Goal: Communication & Community: Answer question/provide support

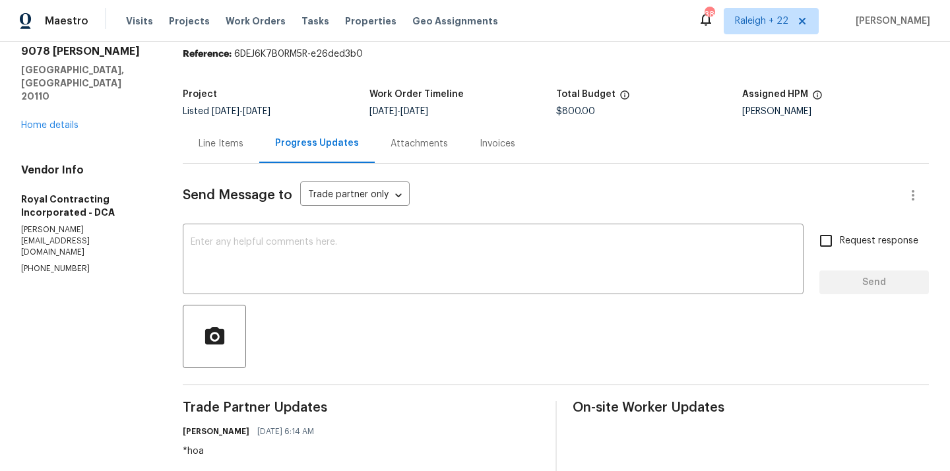
scroll to position [46, 0]
click at [203, 144] on div "Line Items" at bounding box center [221, 144] width 45 height 13
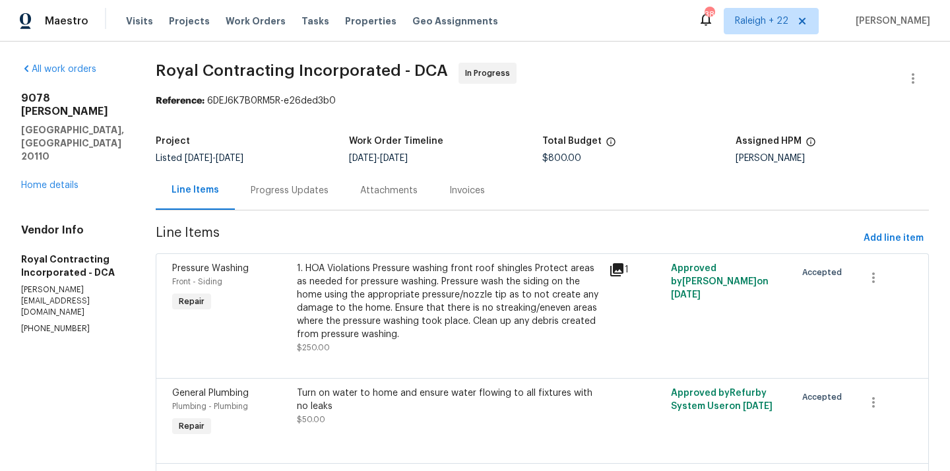
click at [309, 189] on div "Progress Updates" at bounding box center [290, 190] width 78 height 13
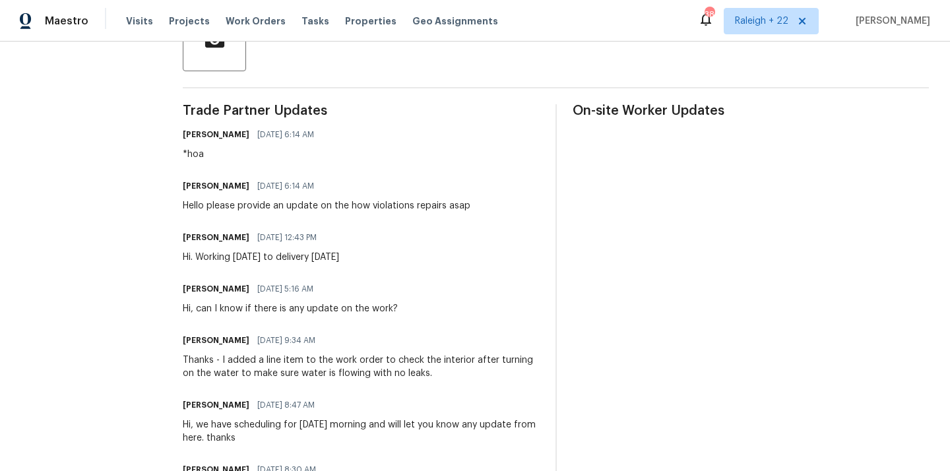
scroll to position [372, 0]
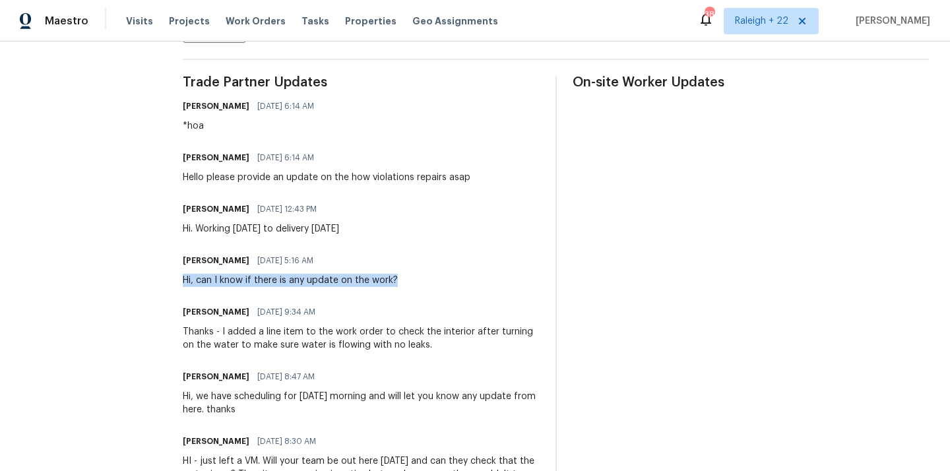
drag, startPoint x: 180, startPoint y: 281, endPoint x: 429, endPoint y: 287, distance: 248.8
click at [429, 287] on div "All work orders 9078 Reynolds Pl Manassas, VA 20110 Home details Vendor Info Ro…" at bounding box center [475, 176] width 950 height 1014
copy div "Hi, can I know if there is any update on the work?"
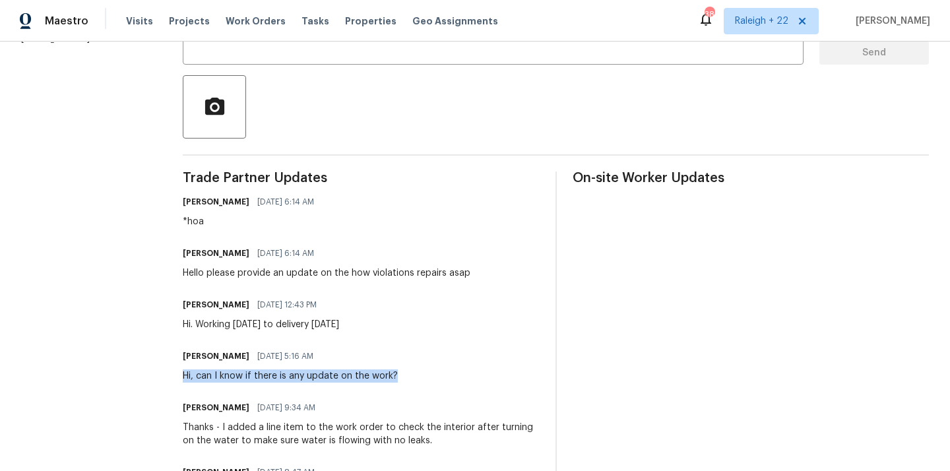
scroll to position [195, 0]
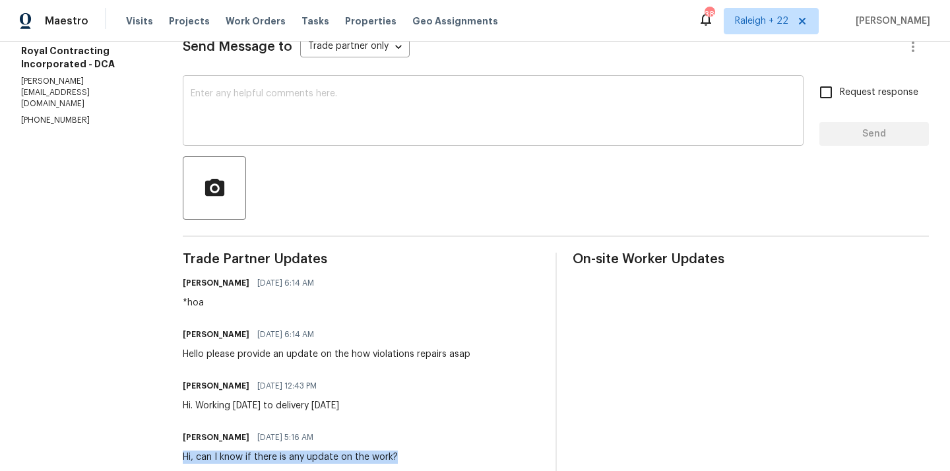
click at [364, 116] on textarea at bounding box center [493, 112] width 605 height 46
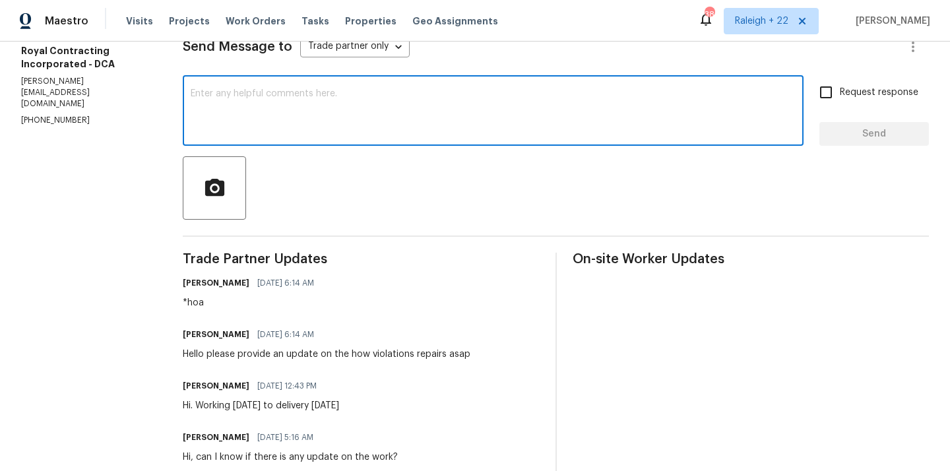
paste textarea "Hi, can I know if there is any update on the work?"
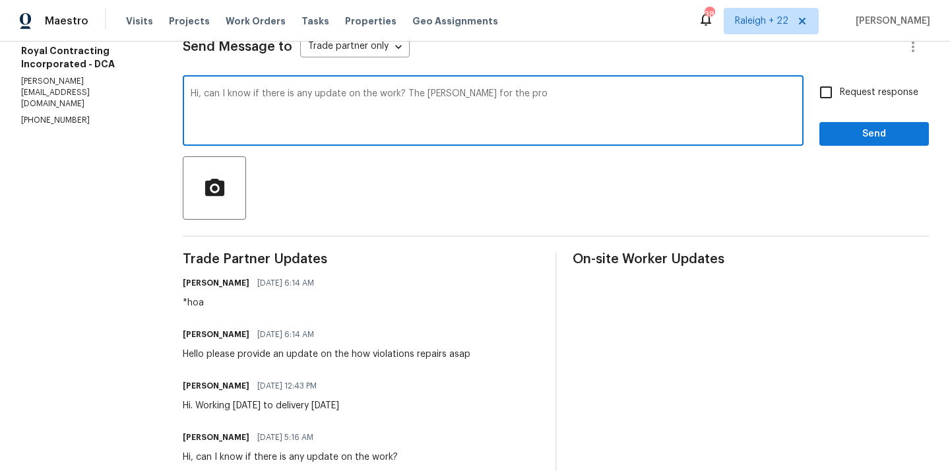
scroll to position [0, 0]
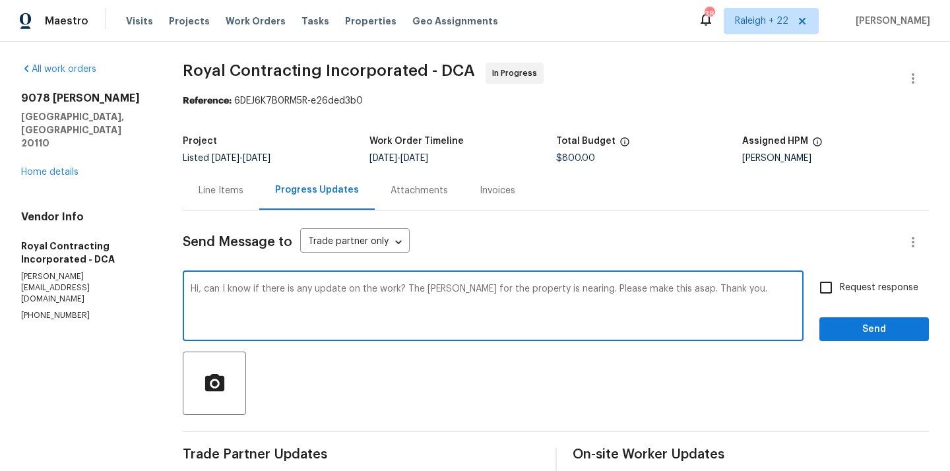
type textarea "Hi, can I know if there is any update on the work? The COE for the property is …"
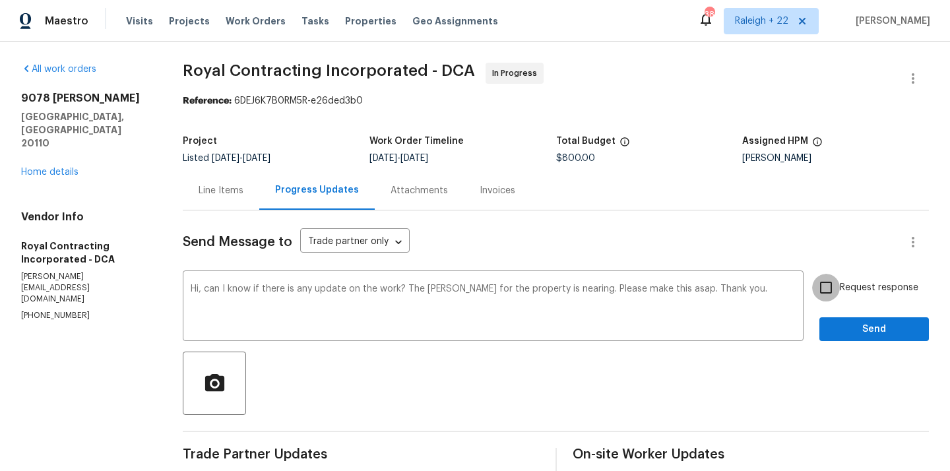
click at [825, 285] on input "Request response" at bounding box center [826, 288] width 28 height 28
checkbox input "true"
click at [839, 340] on button "Send" at bounding box center [875, 329] width 110 height 24
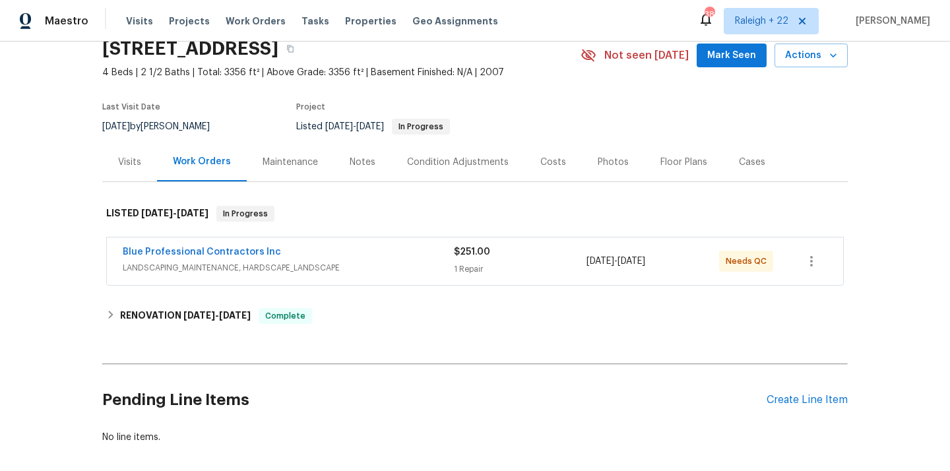
scroll to position [120, 0]
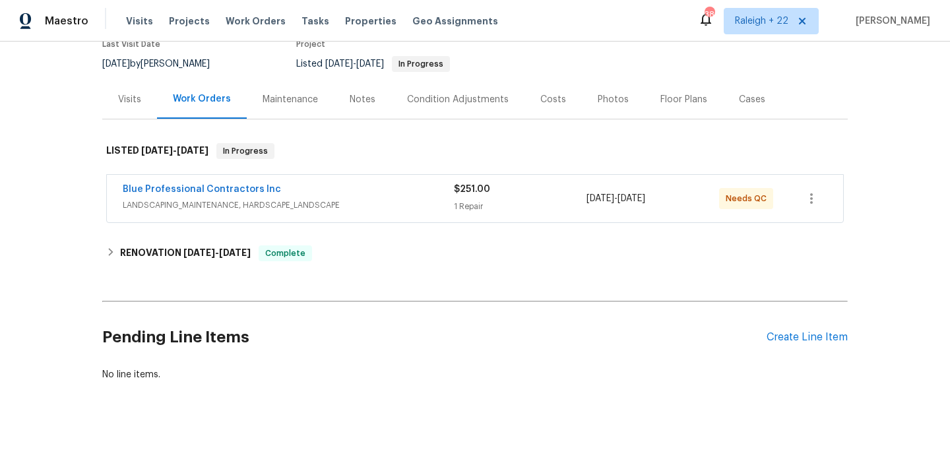
click at [197, 205] on span "LANDSCAPING_MAINTENANCE, HARDSCAPE_LANDSCAPE" at bounding box center [288, 205] width 331 height 13
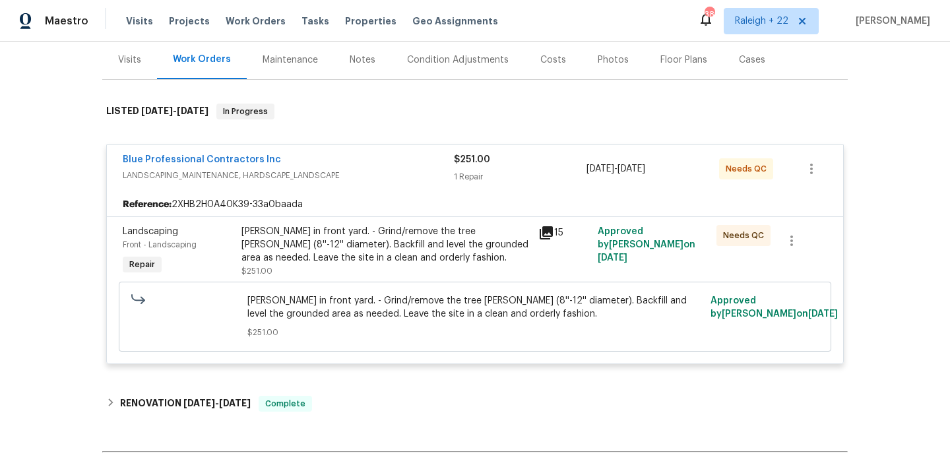
scroll to position [161, 0]
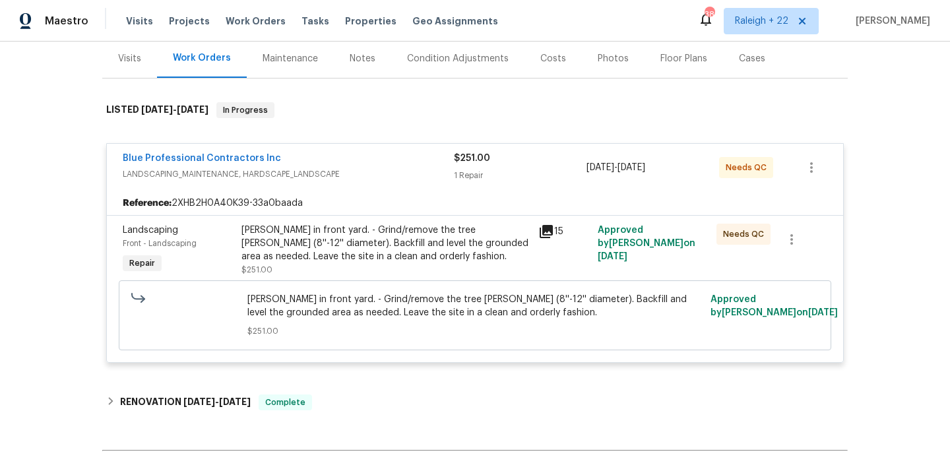
click at [403, 270] on div "[PERSON_NAME] in front yard. - Grind/remove the tree [PERSON_NAME] (8''-12'' di…" at bounding box center [386, 250] width 289 height 53
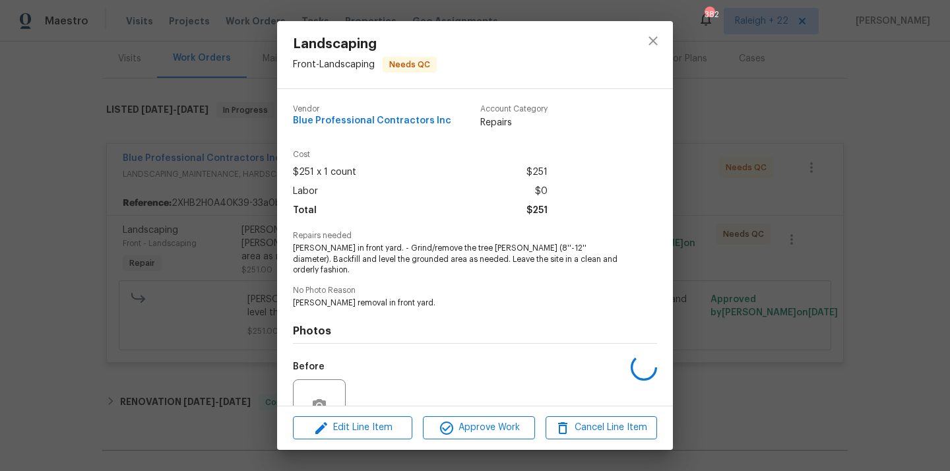
scroll to position [114, 0]
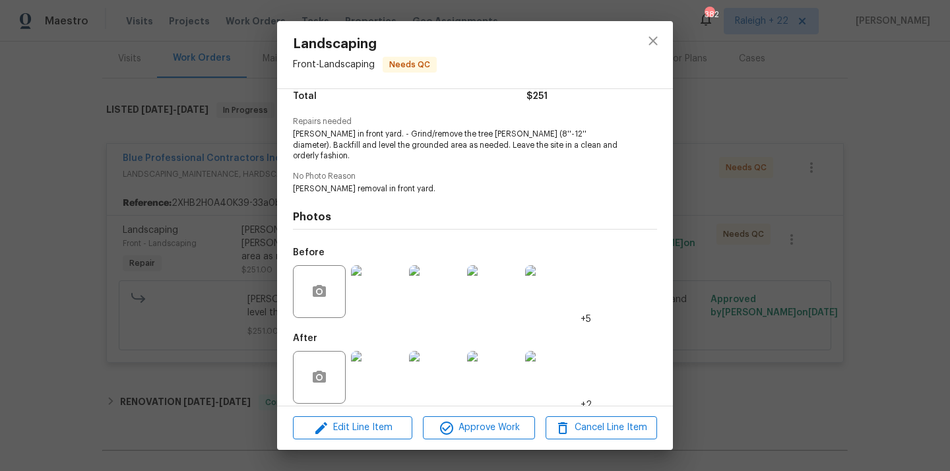
click at [364, 377] on img at bounding box center [377, 377] width 53 height 53
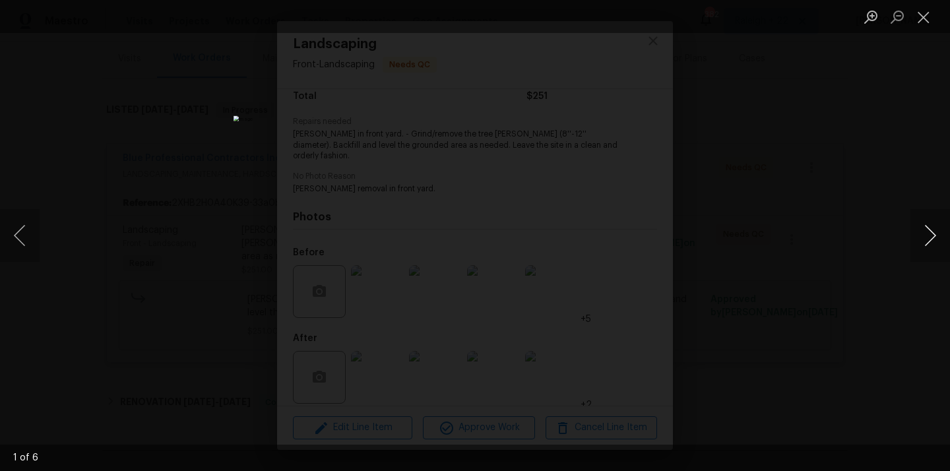
click at [935, 236] on button "Next image" at bounding box center [931, 235] width 40 height 53
click at [926, 12] on button "Close lightbox" at bounding box center [924, 16] width 26 height 23
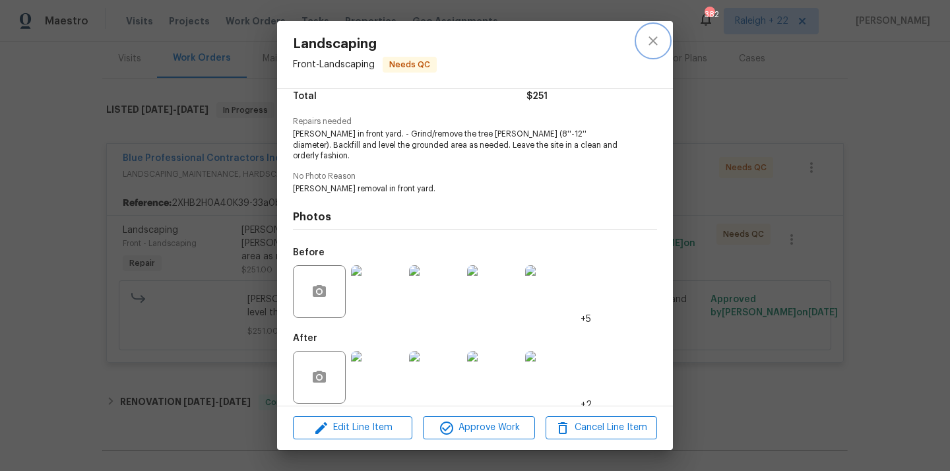
click at [652, 46] on icon "close" at bounding box center [653, 41] width 16 height 16
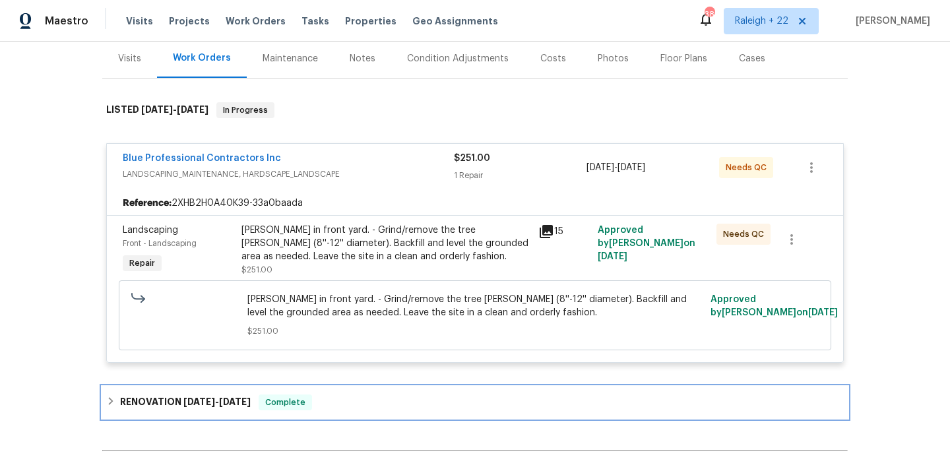
click at [117, 401] on div "RENOVATION 8/28/25 - 9/10/25 Complete" at bounding box center [475, 403] width 738 height 16
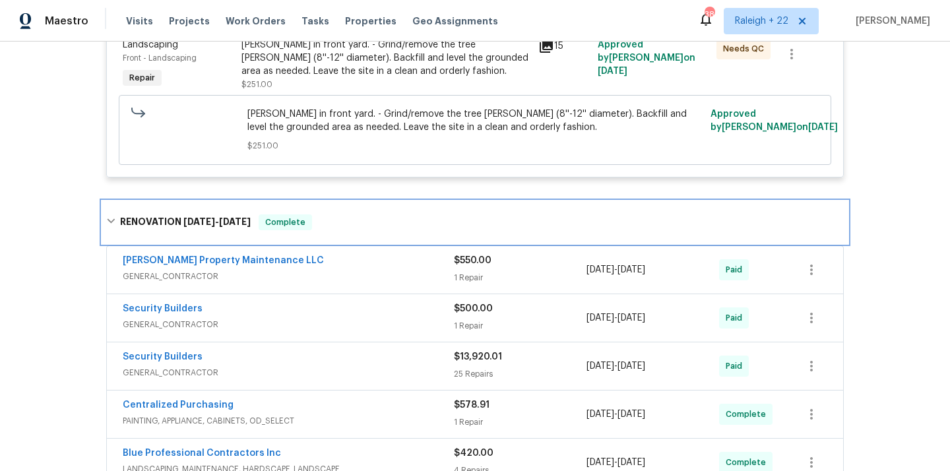
scroll to position [368, 0]
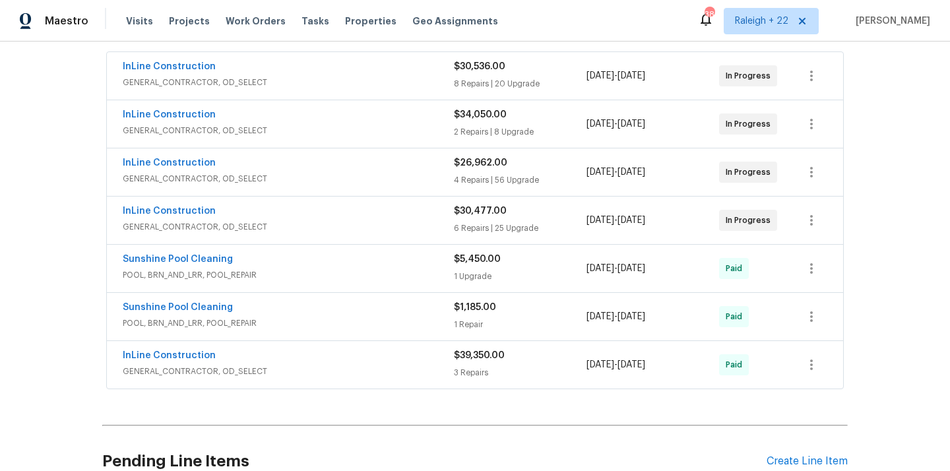
scroll to position [222, 0]
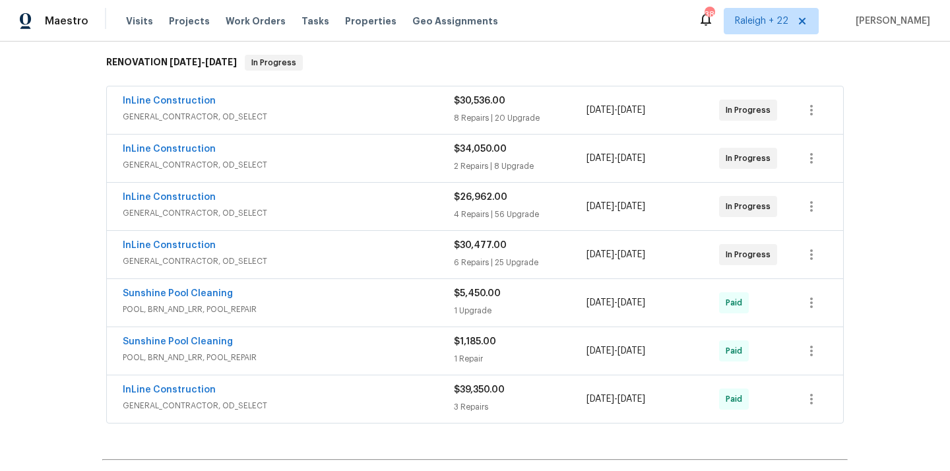
click at [251, 110] on span "GENERAL_CONTRACTOR, OD_SELECT" at bounding box center [288, 116] width 331 height 13
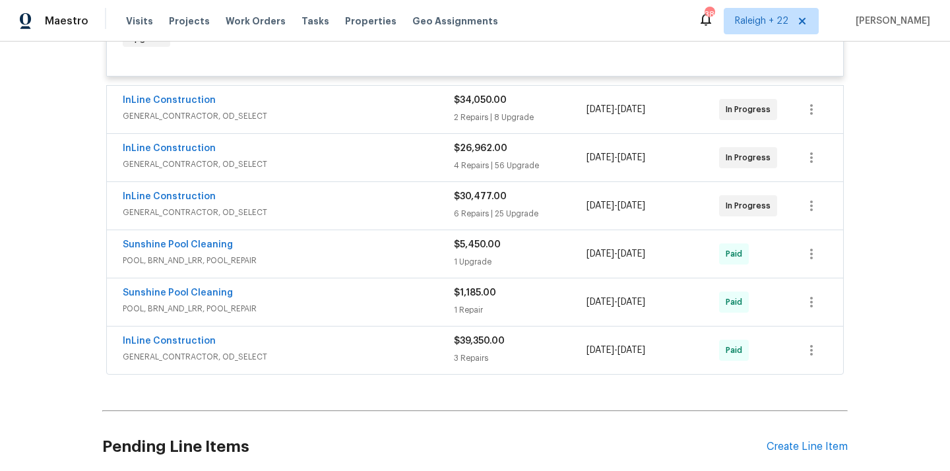
scroll to position [2934, 0]
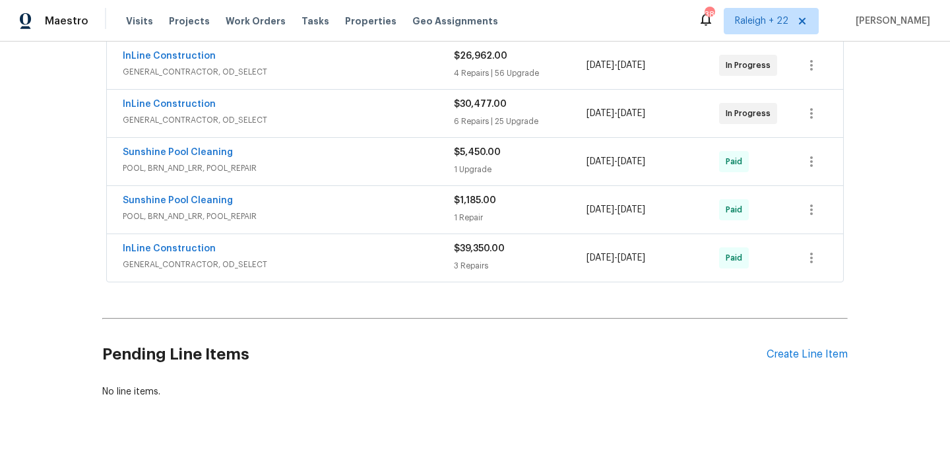
click at [228, 162] on span "POOL, BRN_AND_LRR, POOL_REPAIR" at bounding box center [288, 168] width 331 height 13
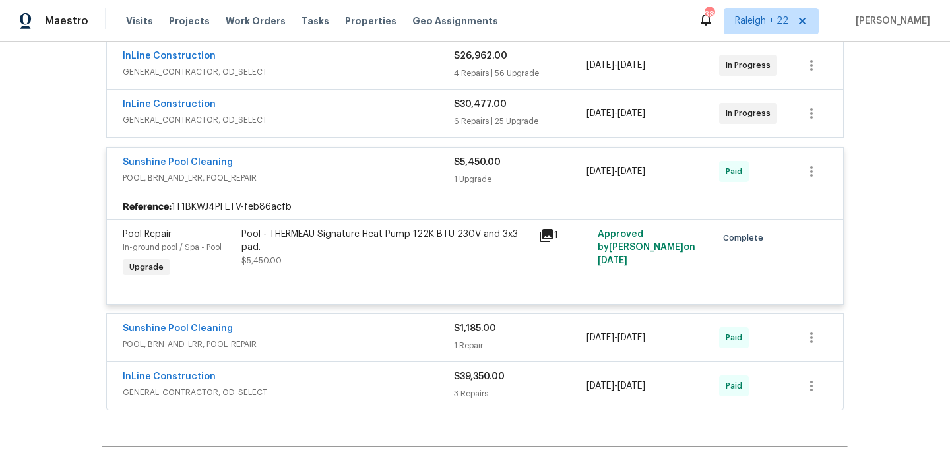
scroll to position [3013, 0]
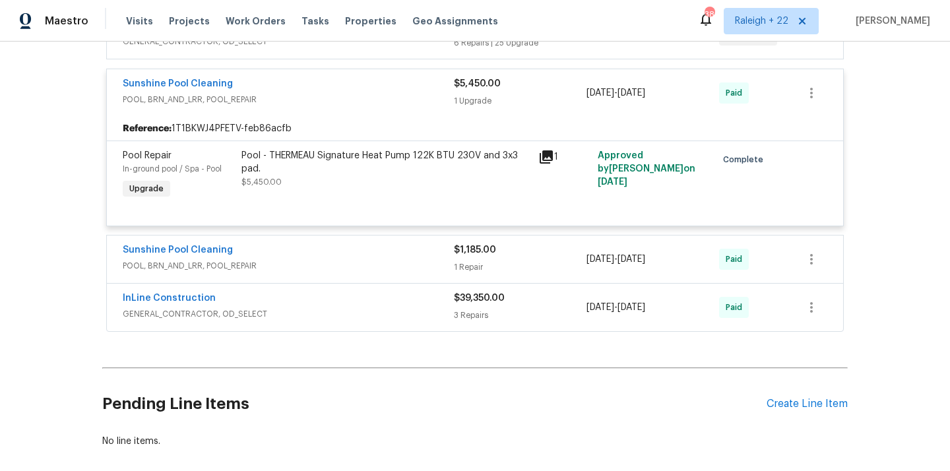
click at [212, 259] on span "POOL, BRN_AND_LRR, POOL_REPAIR" at bounding box center [288, 265] width 331 height 13
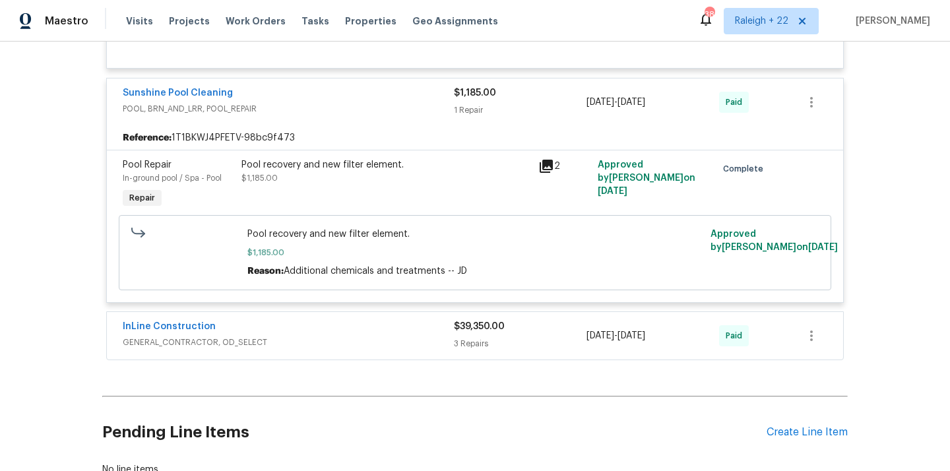
scroll to position [3225, 0]
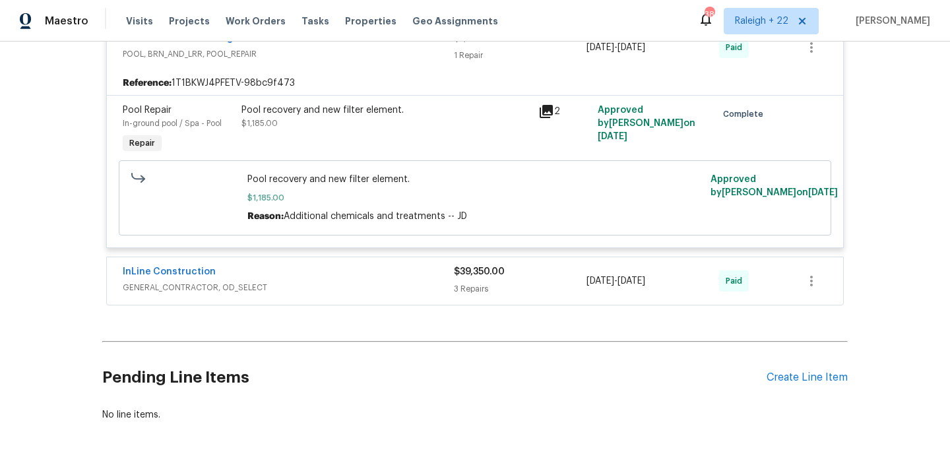
click at [201, 281] on span "GENERAL_CONTRACTOR, OD_SELECT" at bounding box center [288, 287] width 331 height 13
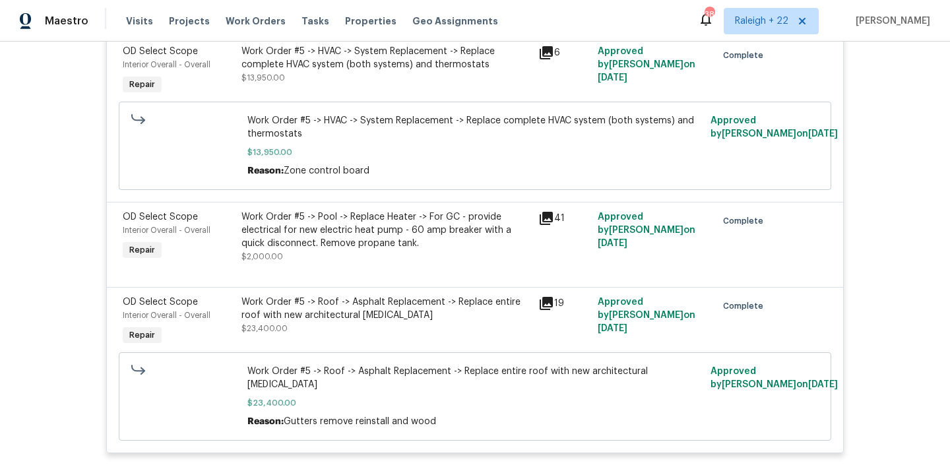
scroll to position [3525, 0]
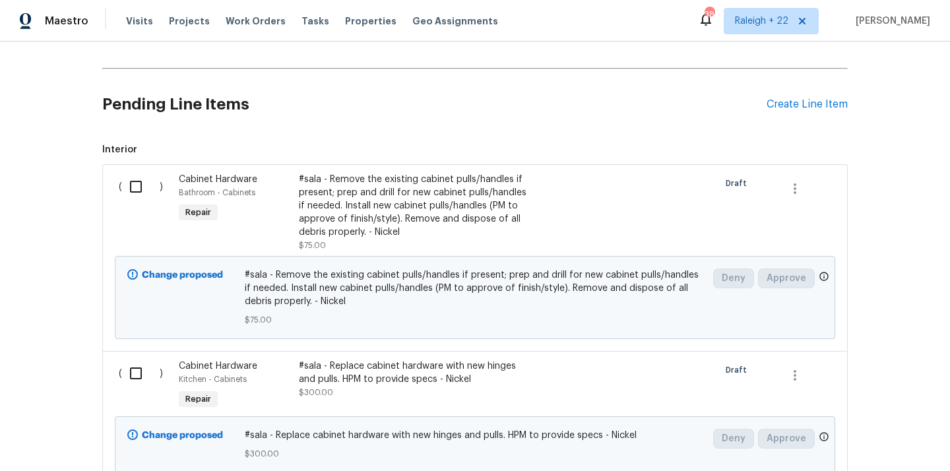
scroll to position [292, 0]
